Goal: Task Accomplishment & Management: Use online tool/utility

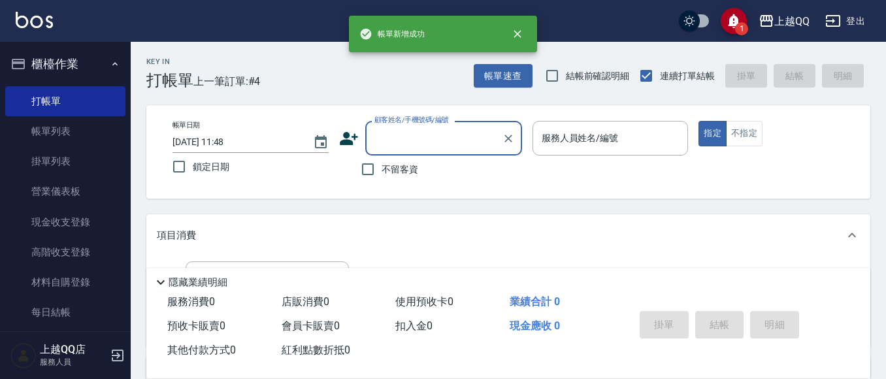
scroll to position [77, 0]
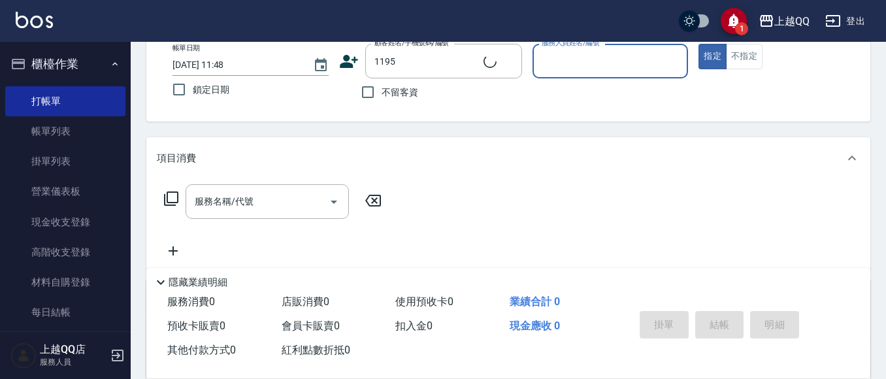
type input "[PERSON_NAME]/0923700877/1195"
type input "[PERSON_NAME]-8"
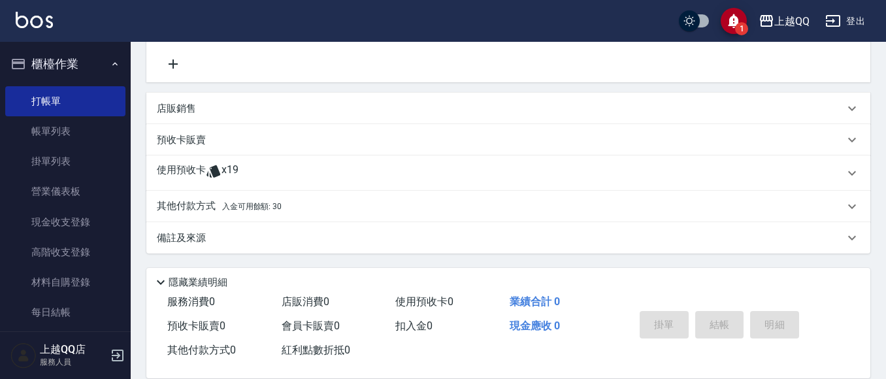
click at [283, 172] on div "使用預收卡 x19" at bounding box center [500, 173] width 687 height 20
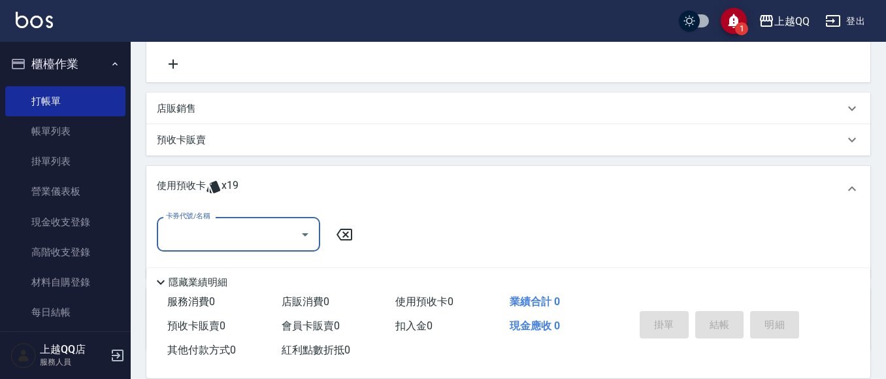
scroll to position [0, 0]
click at [265, 221] on div "卡券代號/名稱" at bounding box center [238, 234] width 163 height 35
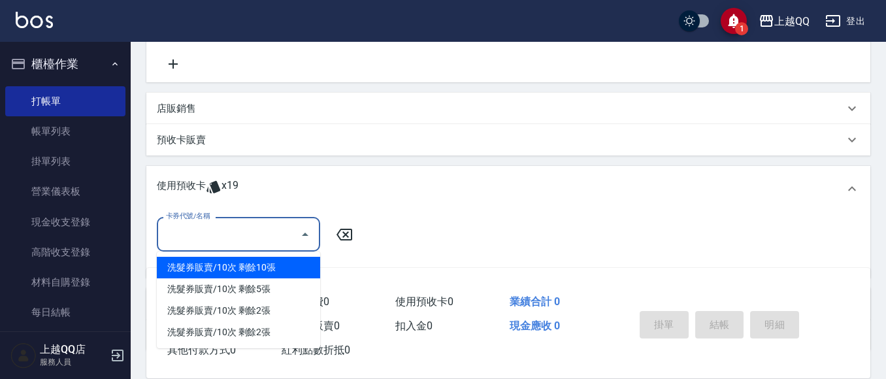
click at [307, 268] on div "洗髮券販賣/10次 剩餘10張" at bounding box center [238, 268] width 163 height 22
type input "洗髮券販賣/10次"
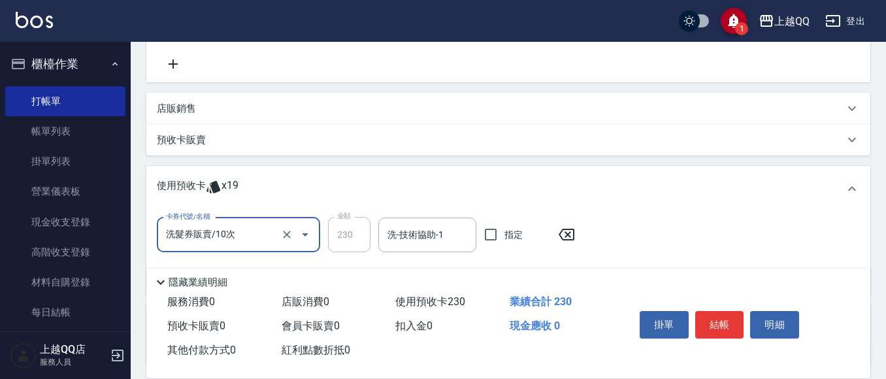
click at [403, 231] on input "洗-技術協助-1" at bounding box center [427, 234] width 86 height 23
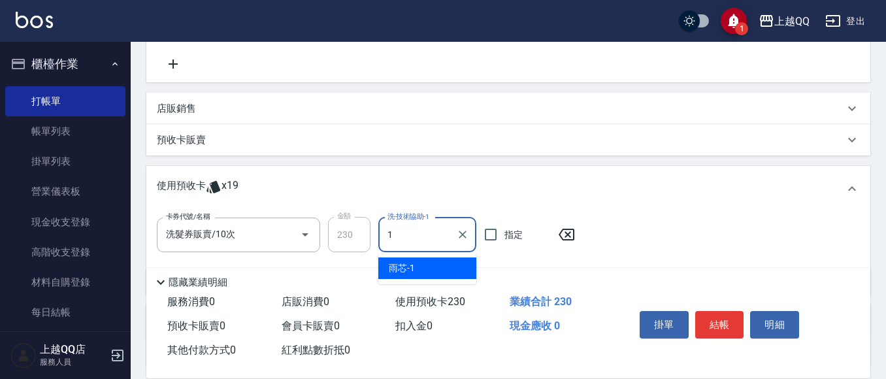
click at [408, 264] on span "雨芯 -1" at bounding box center [402, 268] width 26 height 14
type input "雨芯-1"
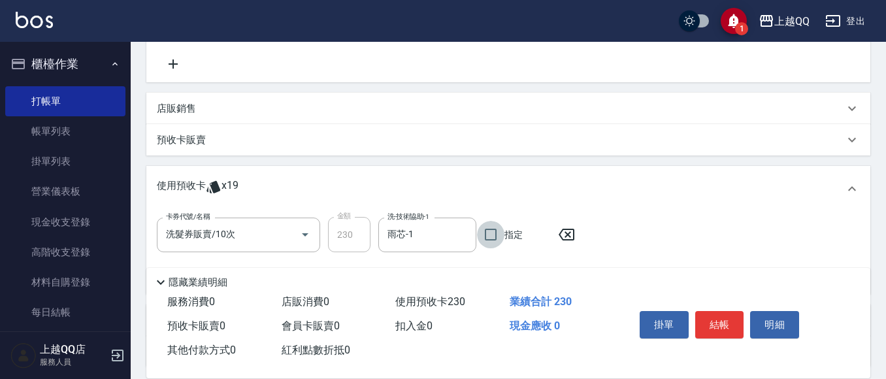
click at [721, 317] on button "結帳" at bounding box center [719, 324] width 49 height 27
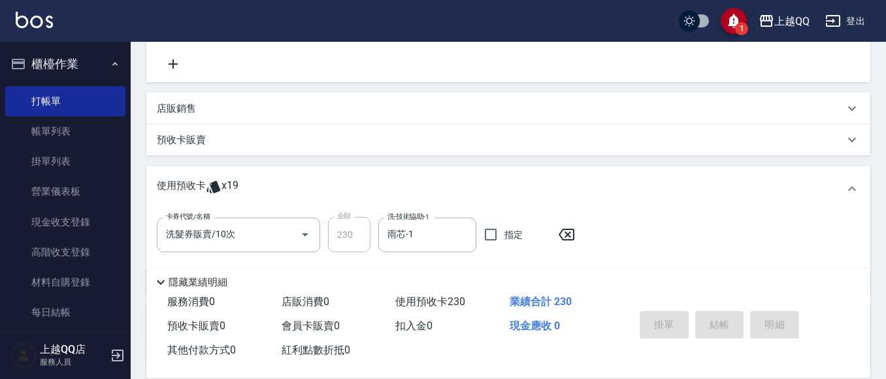
type input "[DATE] 13:15"
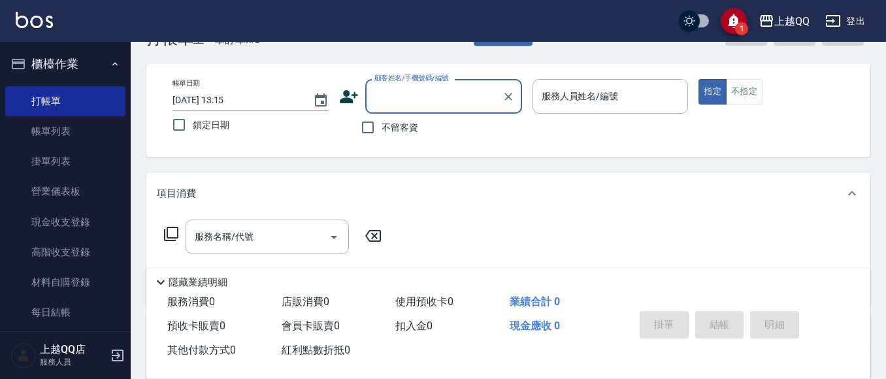
scroll to position [17, 0]
